Goal: Go to known website: Go to known website

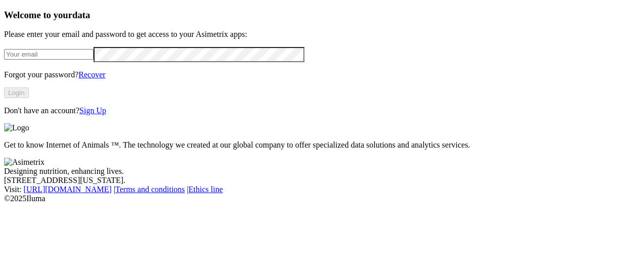
click at [81, 60] on input "email" at bounding box center [49, 54] width 90 height 11
type input "[PERSON_NAME][EMAIL_ADDRESS][PERSON_NAME][DOMAIN_NAME]"
click input "submit" at bounding box center [0, 0] width 0 height 0
